Goal: Information Seeking & Learning: Find specific fact

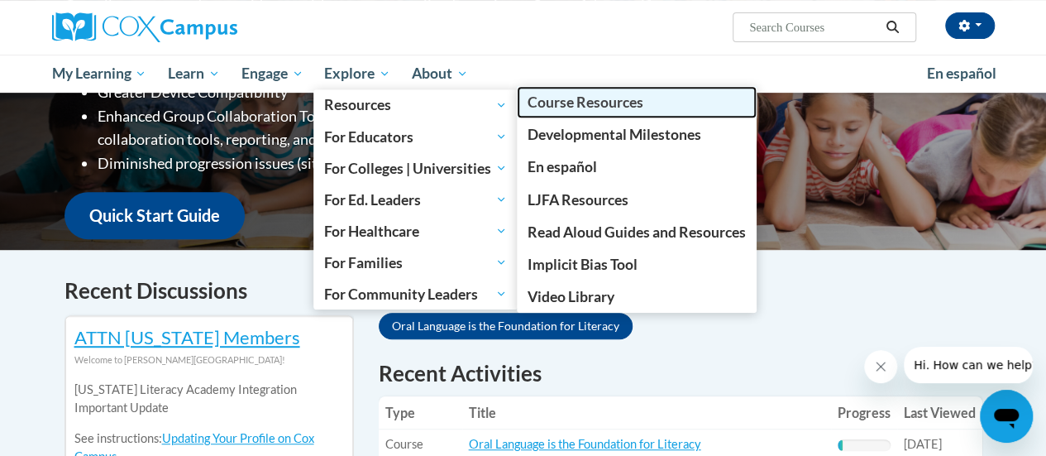
click at [589, 103] on span "Course Resources" at bounding box center [586, 101] width 116 height 17
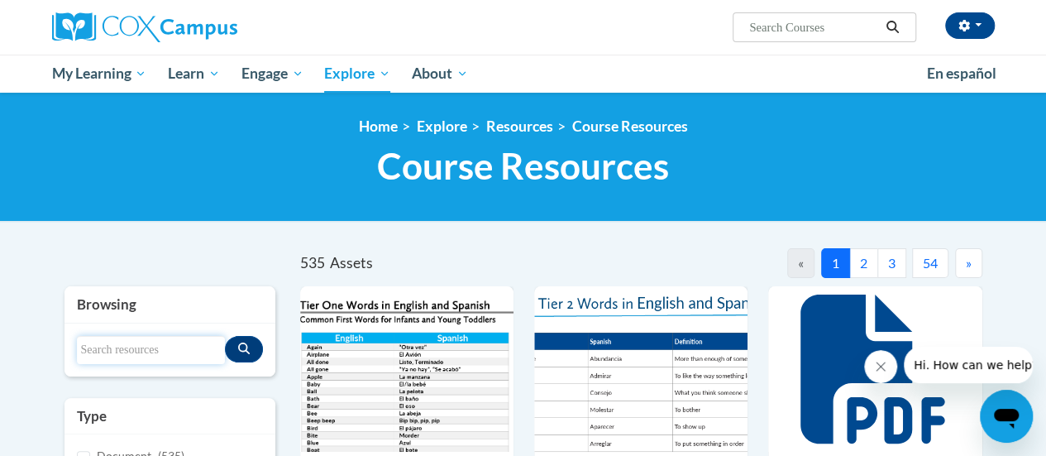
click at [178, 341] on input "Search resources" at bounding box center [151, 350] width 148 height 28
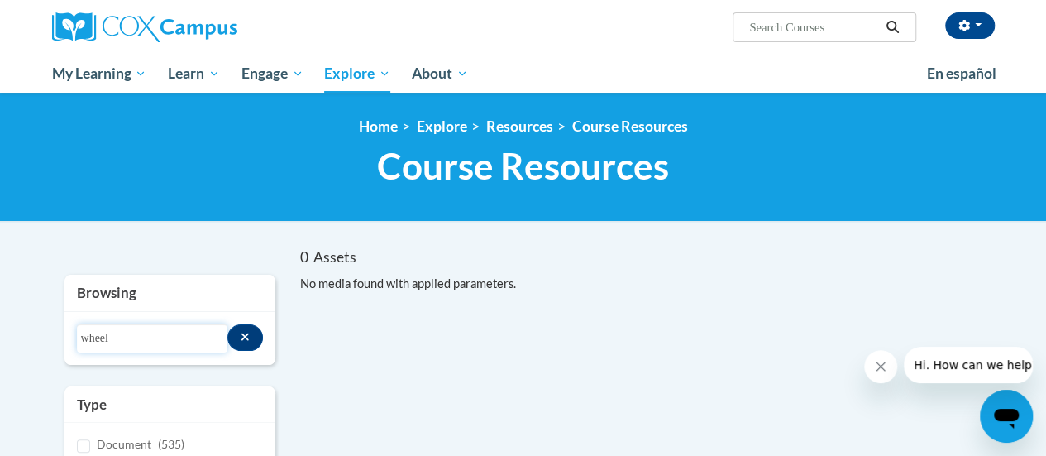
click at [104, 337] on input "wheel" at bounding box center [152, 338] width 151 height 28
type input "six elements"
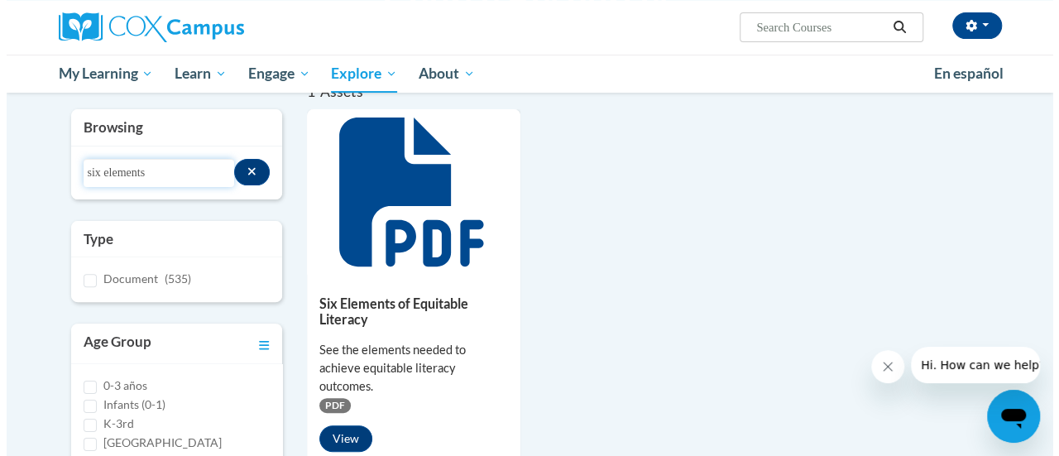
scroll to position [248, 0]
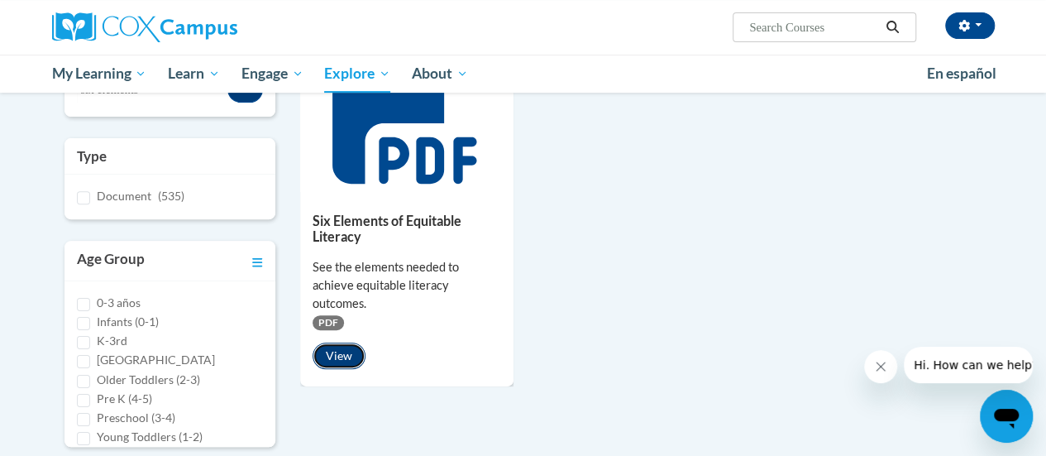
click at [338, 343] on button "View" at bounding box center [339, 355] width 53 height 26
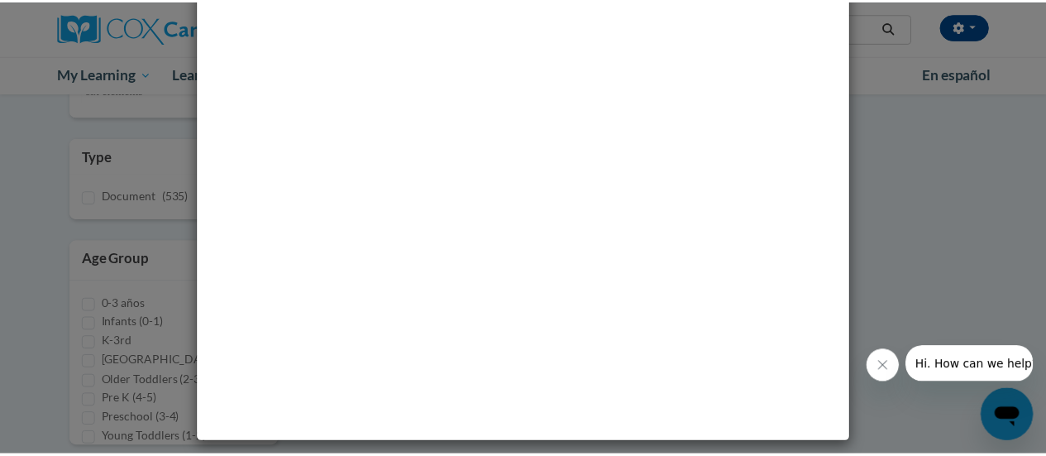
scroll to position [0, 0]
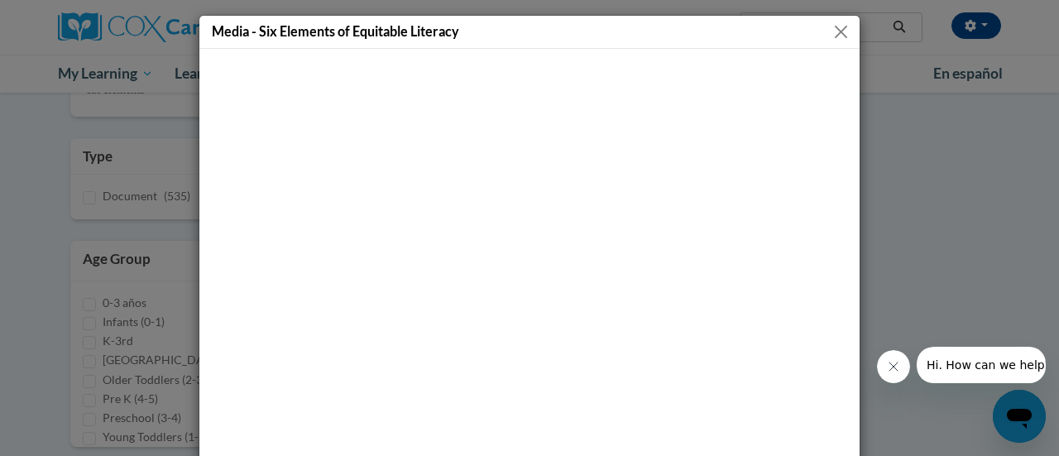
click at [841, 34] on button "Close" at bounding box center [841, 32] width 21 height 21
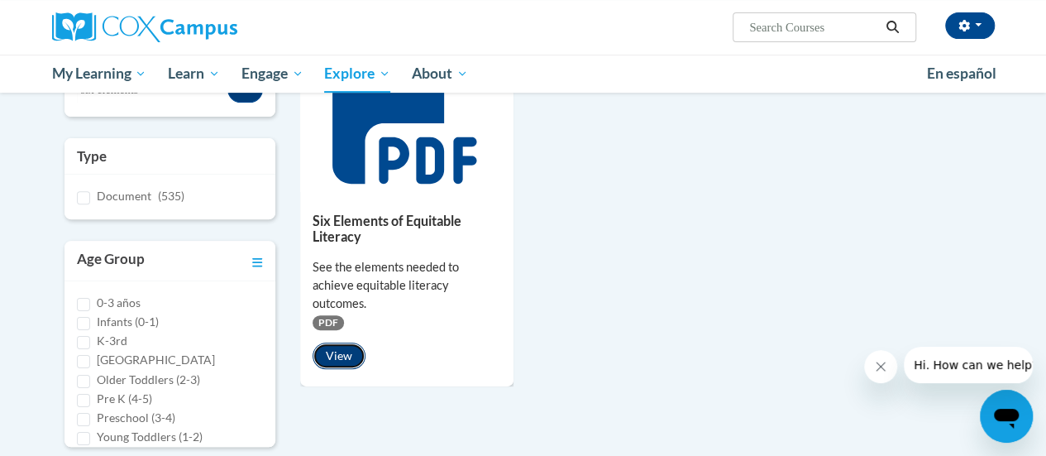
click at [330, 342] on button "View" at bounding box center [339, 355] width 53 height 26
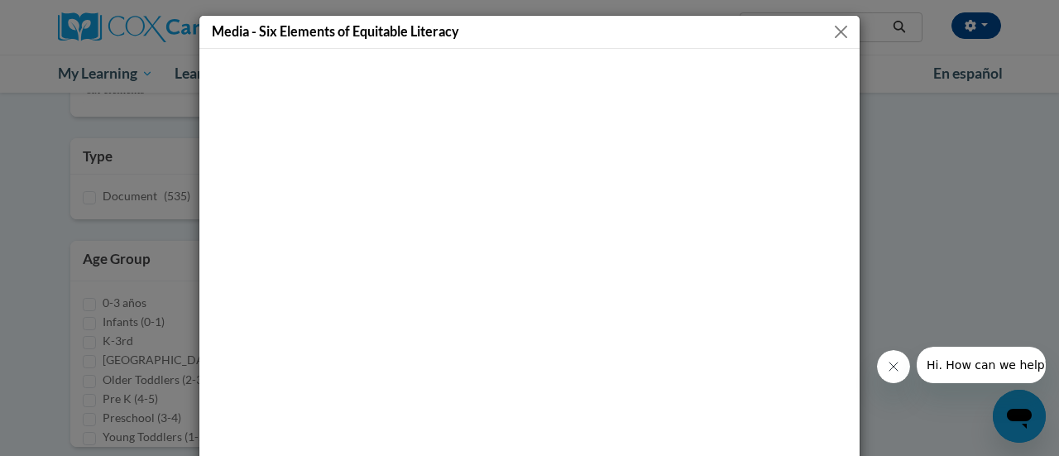
click at [840, 27] on button "Close" at bounding box center [841, 32] width 21 height 21
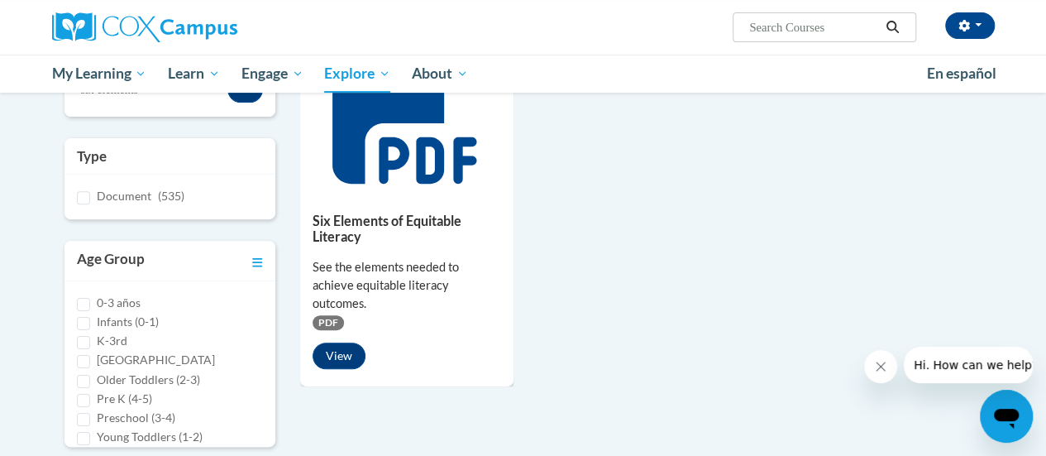
click at [547, 388] on div "1 Assets « 1 » Browsing Search resources six elements Type Document (535)" at bounding box center [524, 348] width 968 height 696
